Goal: Task Accomplishment & Management: Manage account settings

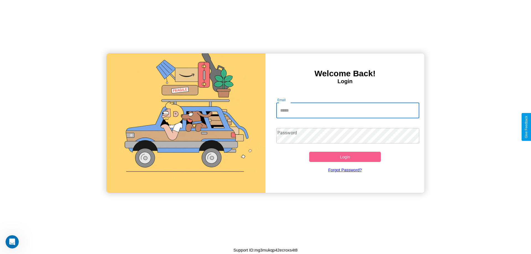
click at [348, 110] on input "Email" at bounding box center [347, 110] width 143 height 15
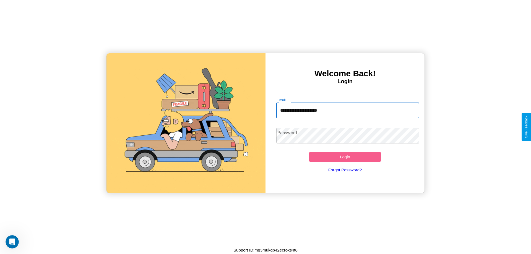
type input "**********"
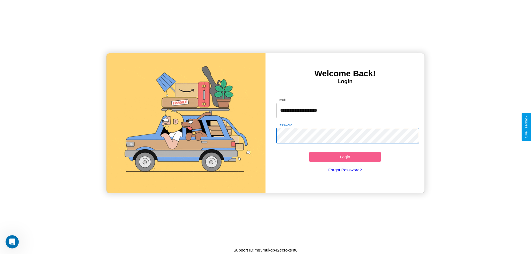
click at [345, 157] on button "Login" at bounding box center [345, 157] width 72 height 10
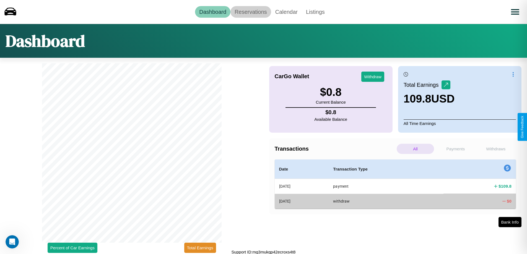
click at [251, 12] on link "Reservations" at bounding box center [250, 12] width 41 height 12
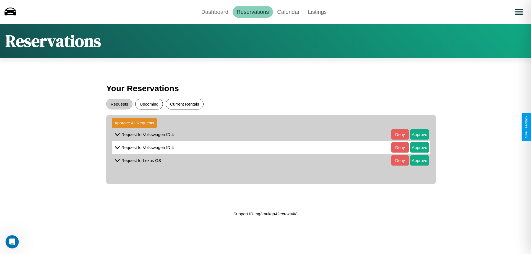
click at [184, 104] on button "Current Rentals" at bounding box center [185, 104] width 38 height 11
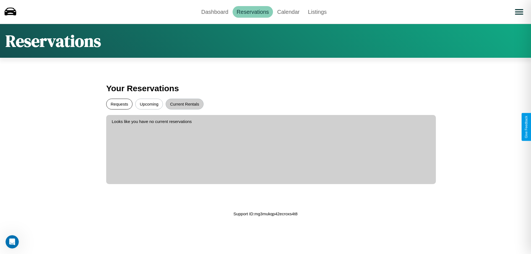
click at [119, 104] on button "Requests" at bounding box center [119, 104] width 26 height 11
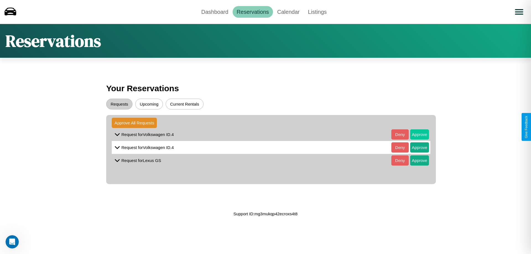
click at [415, 134] on button "Approve" at bounding box center [419, 134] width 19 height 10
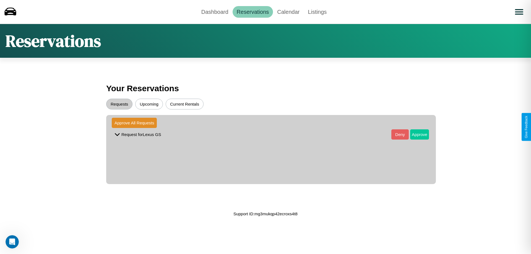
click at [415, 134] on button "Approve" at bounding box center [419, 134] width 19 height 10
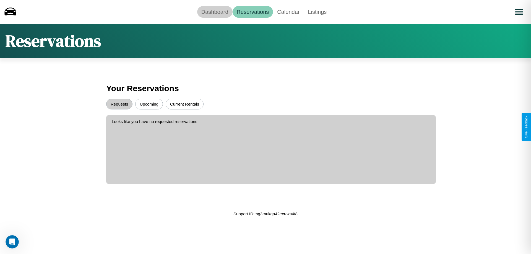
click at [215, 12] on link "Dashboard" at bounding box center [214, 12] width 35 height 12
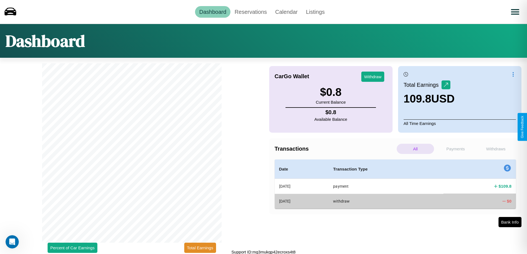
scroll to position [2, 0]
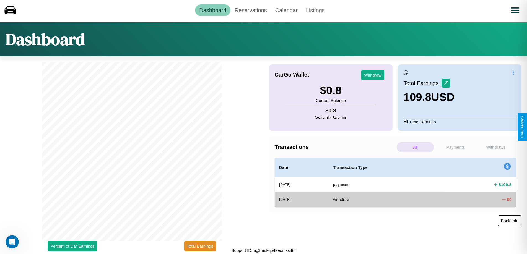
click at [510, 221] on button "Bank Info" at bounding box center [510, 220] width 24 height 11
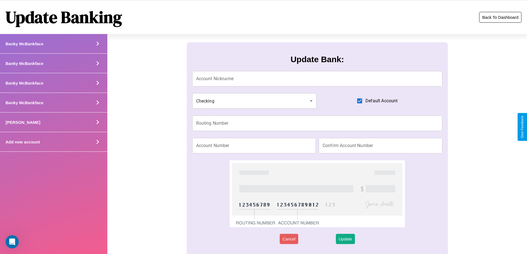
click at [500, 17] on button "Back To Dashboard" at bounding box center [500, 17] width 42 height 11
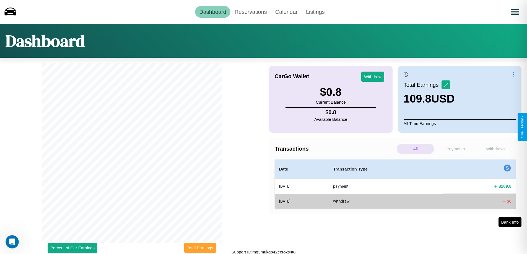
click at [200, 248] on button "Total Earnings" at bounding box center [200, 248] width 32 height 10
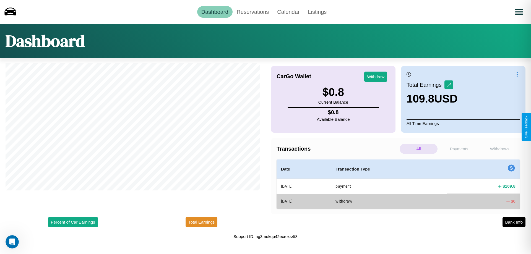
click at [500, 149] on p "Withdraws" at bounding box center [500, 149] width 38 height 10
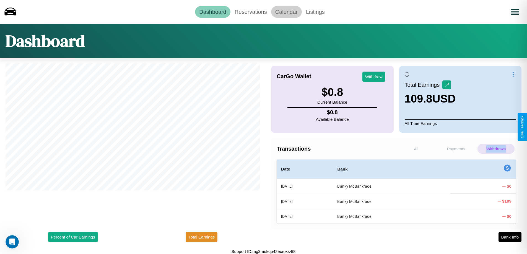
click at [286, 12] on link "Calendar" at bounding box center [286, 12] width 31 height 12
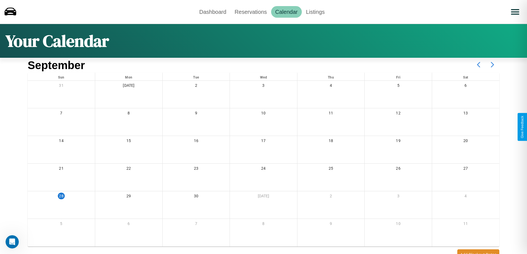
click at [492, 65] on icon at bounding box center [492, 65] width 14 height 14
